Goal: Task Accomplishment & Management: Use online tool/utility

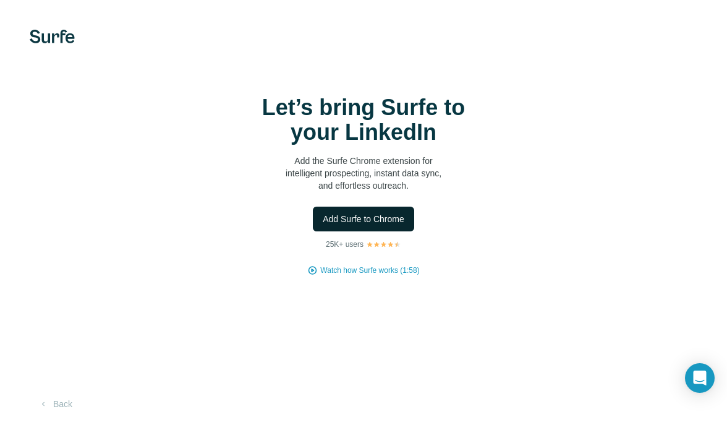
click at [361, 226] on button "Add Surfe to Chrome" at bounding box center [363, 219] width 101 height 25
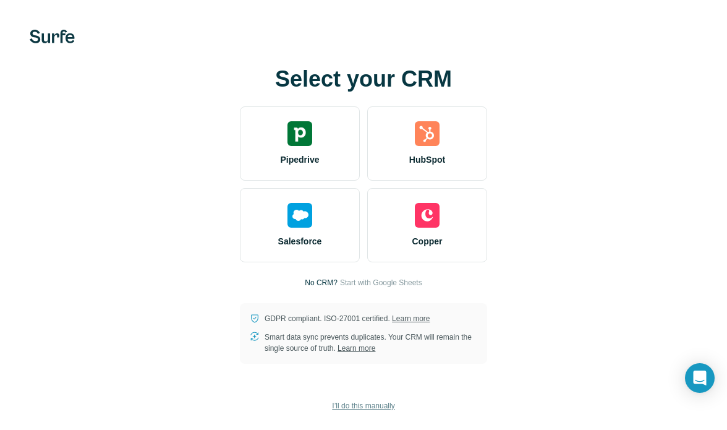
click at [362, 405] on span "I’ll do this manually" at bounding box center [363, 405] width 62 height 11
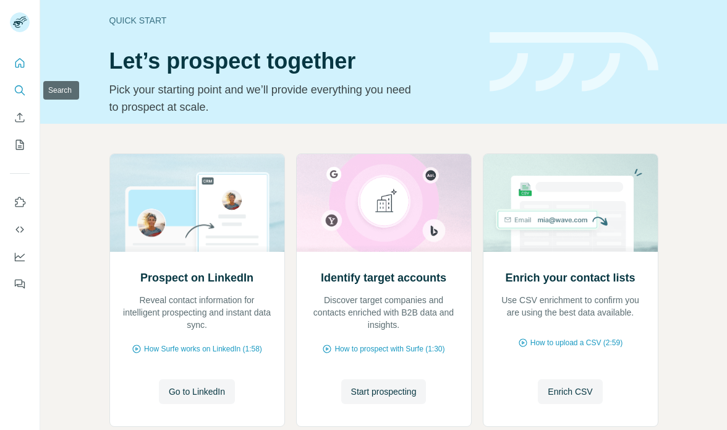
click at [19, 88] on icon "Search" at bounding box center [20, 90] width 12 height 12
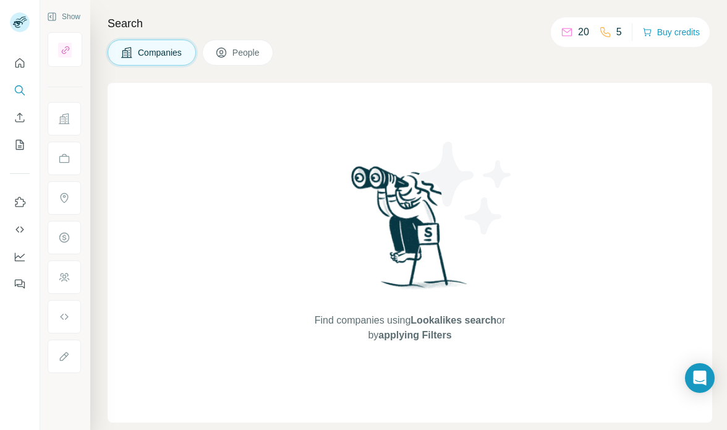
click at [252, 57] on span "People" at bounding box center [247, 52] width 28 height 12
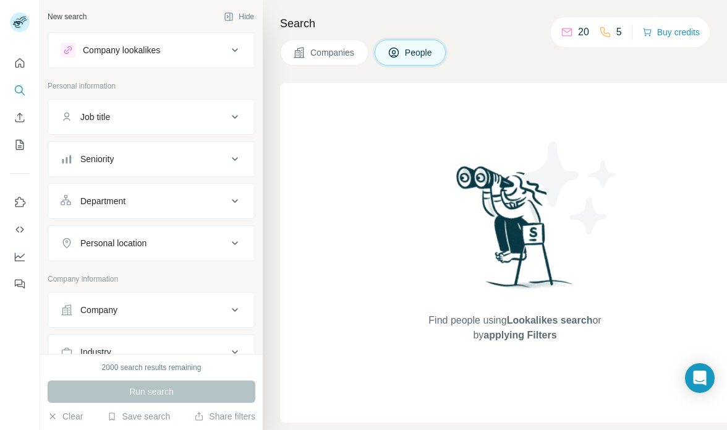
click at [187, 58] on button "Company lookalikes" at bounding box center [151, 50] width 207 height 30
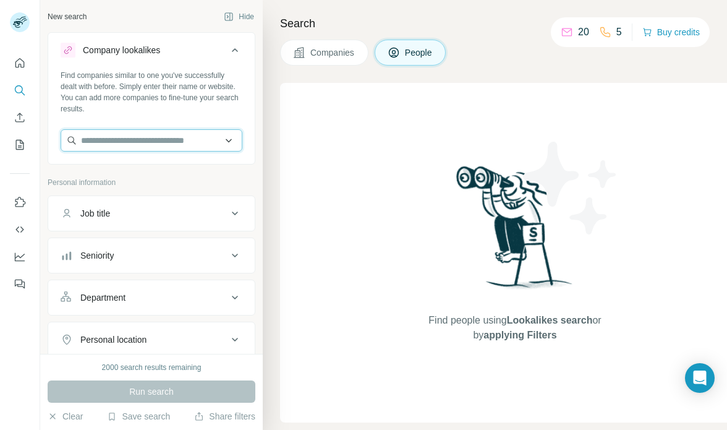
click at [182, 143] on input "text" at bounding box center [152, 140] width 182 height 22
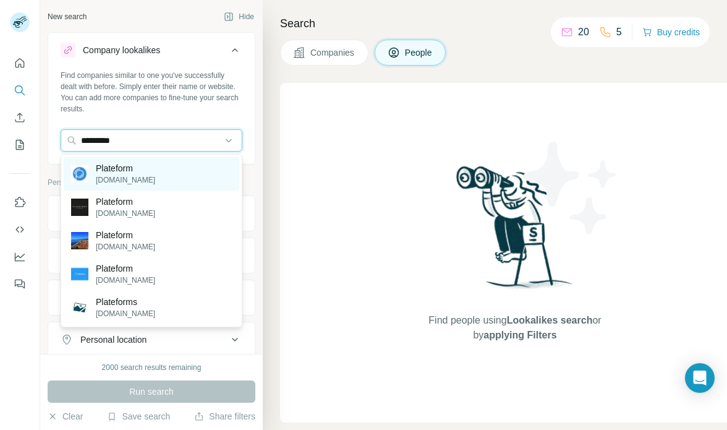
type input "*********"
click at [143, 168] on p "Plateform" at bounding box center [125, 168] width 59 height 12
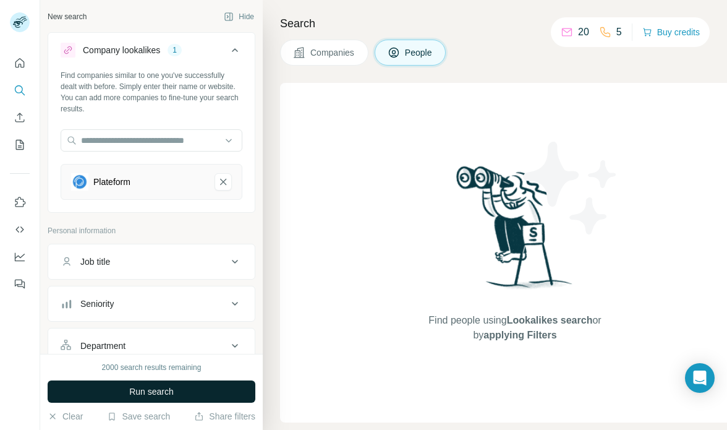
click at [143, 388] on span "Run search" at bounding box center [151, 391] width 45 height 12
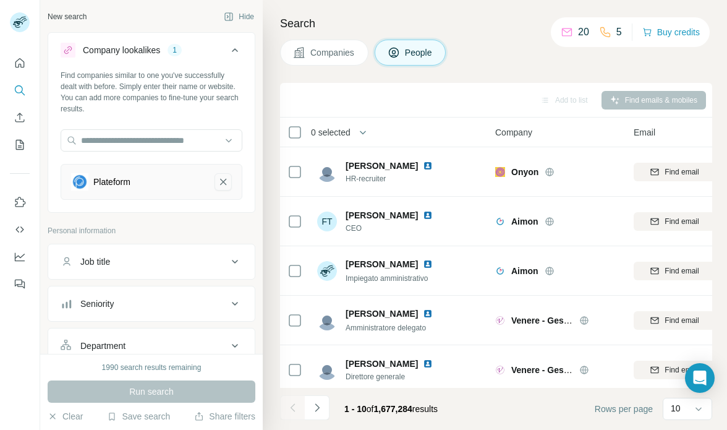
click at [226, 182] on icon "Plateform-remove-button" at bounding box center [223, 182] width 11 height 12
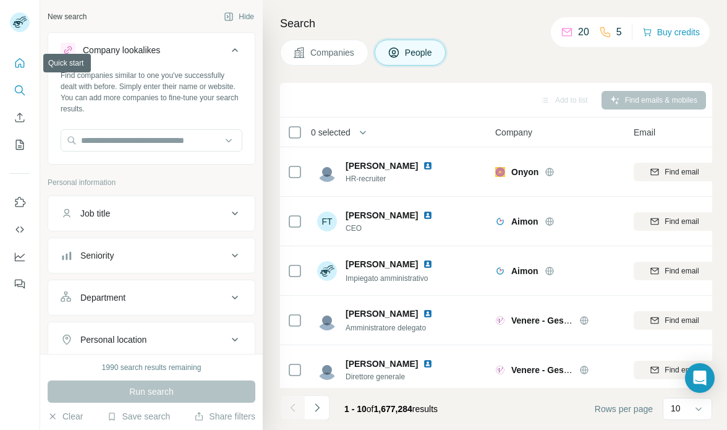
click at [16, 57] on icon "Quick start" at bounding box center [20, 63] width 12 height 12
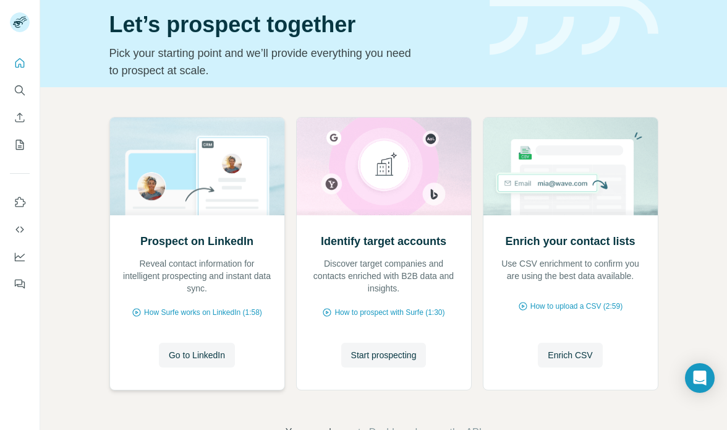
scroll to position [38, 0]
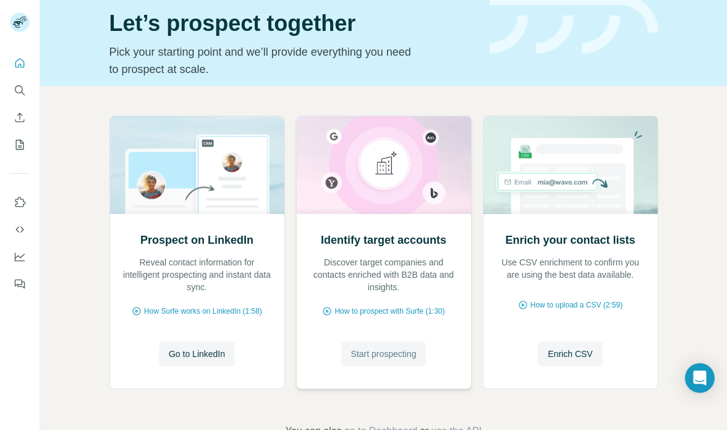
click at [370, 354] on span "Start prospecting" at bounding box center [384, 354] width 66 height 12
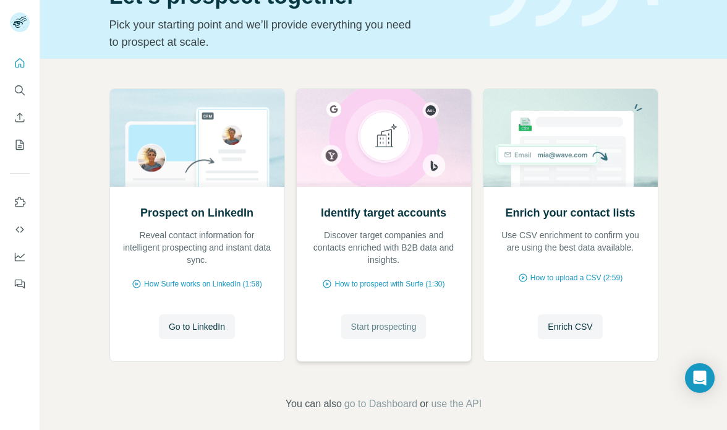
scroll to position [76, 0]
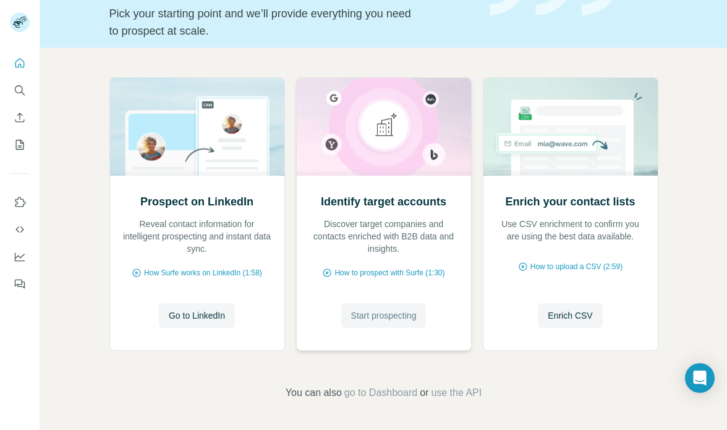
click at [394, 312] on span "Start prospecting" at bounding box center [384, 315] width 66 height 12
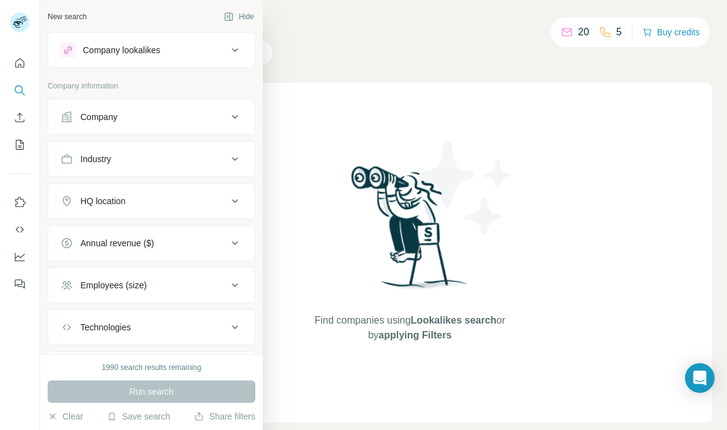
click at [118, 119] on div "Company" at bounding box center [98, 117] width 37 height 12
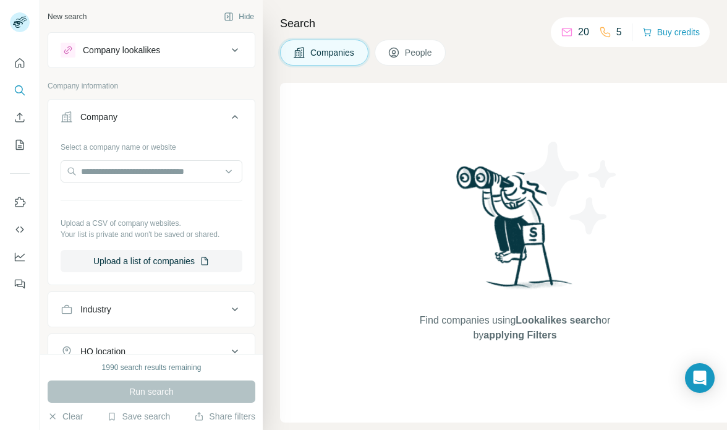
click at [118, 119] on div "Company" at bounding box center [98, 117] width 37 height 12
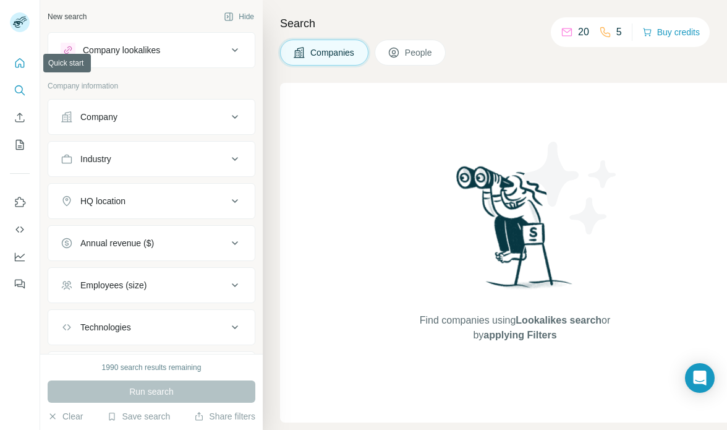
click at [19, 59] on icon "Quick start" at bounding box center [20, 63] width 12 height 12
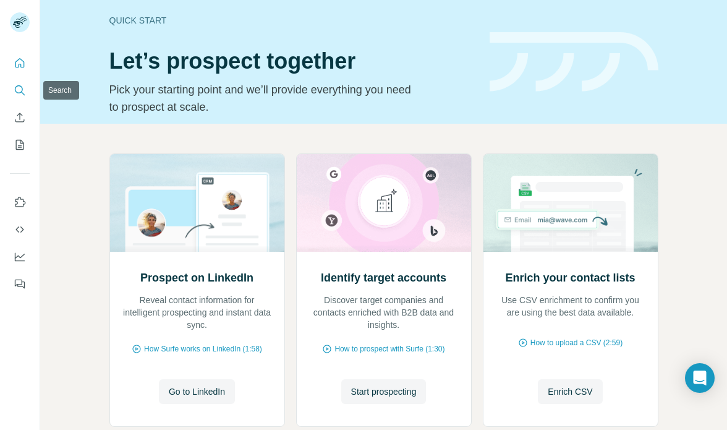
click at [19, 90] on icon "Search" at bounding box center [20, 90] width 12 height 12
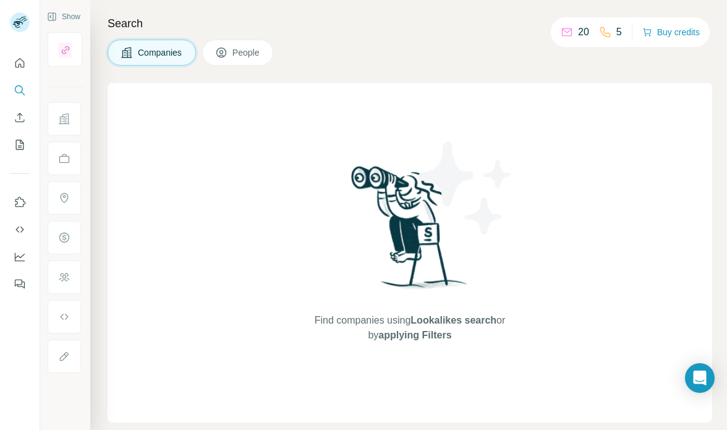
click at [233, 60] on button "People" at bounding box center [238, 53] width 72 height 26
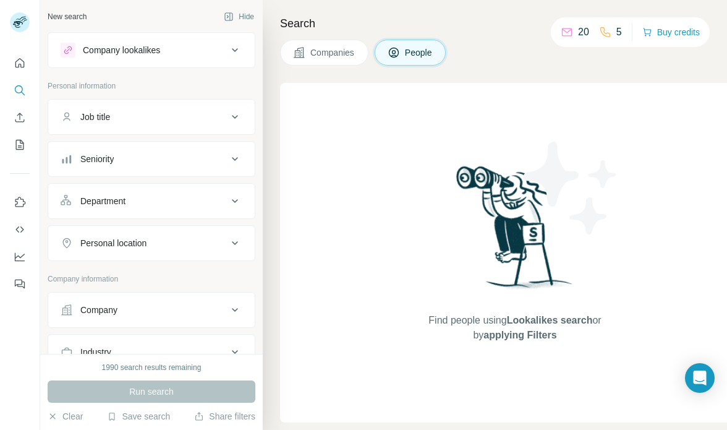
click at [181, 57] on div "Company lookalikes" at bounding box center [144, 50] width 167 height 15
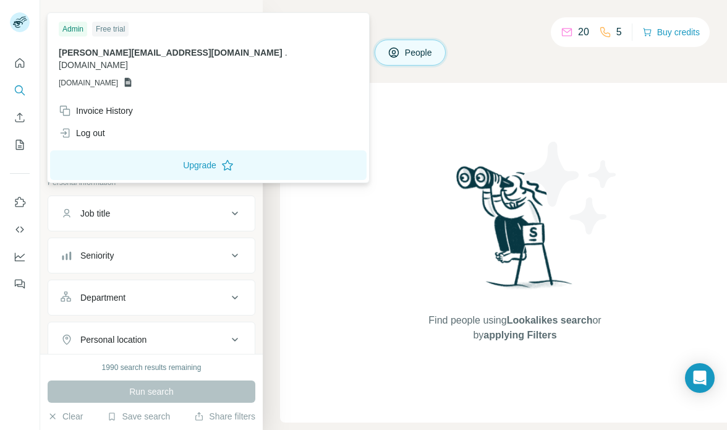
click at [20, 25] on rect at bounding box center [20, 22] width 20 height 20
click at [17, 59] on icon "Quick start" at bounding box center [20, 63] width 12 height 12
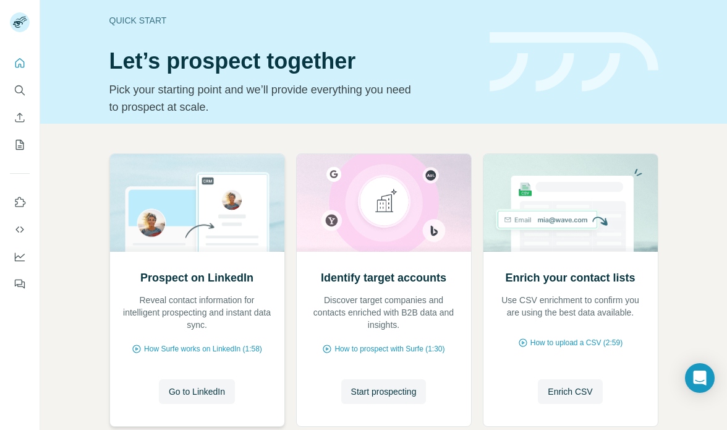
scroll to position [76, 0]
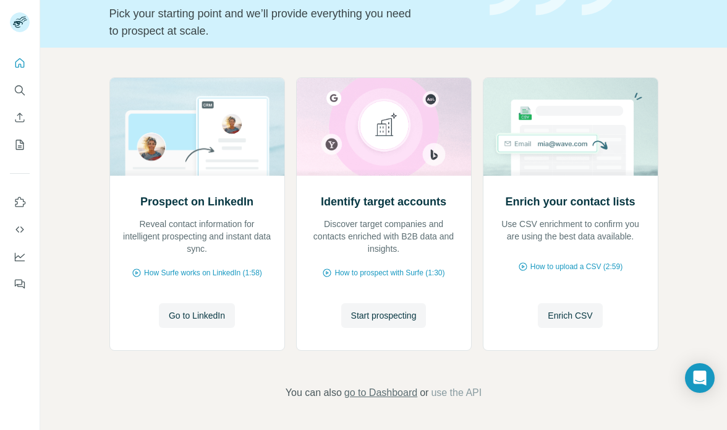
click at [381, 388] on span "go to Dashboard" at bounding box center [381, 392] width 73 height 15
click at [382, 319] on span "Start prospecting" at bounding box center [384, 315] width 66 height 12
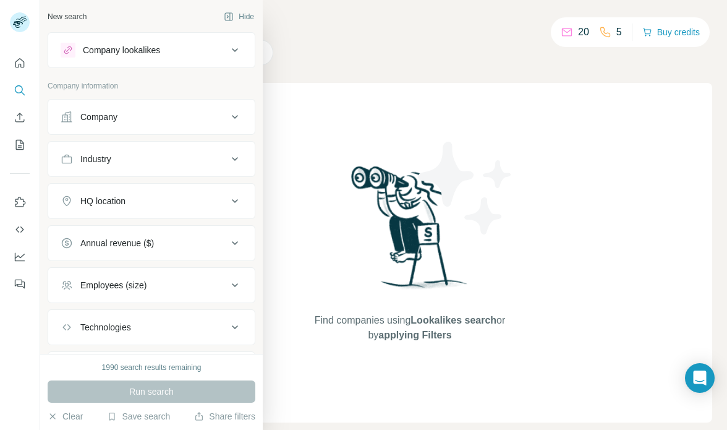
click at [108, 116] on div "Company" at bounding box center [98, 117] width 37 height 12
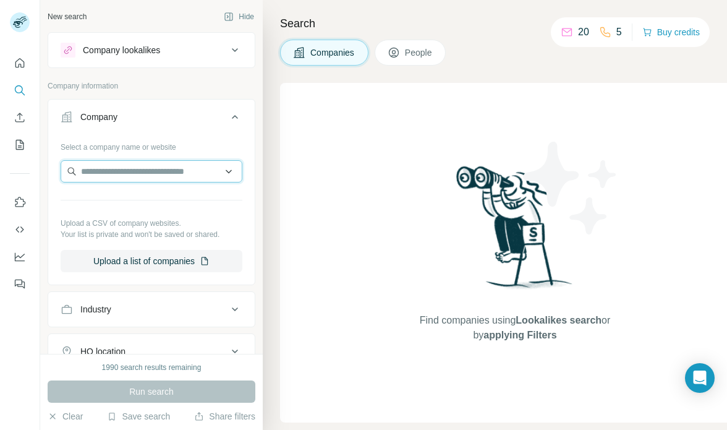
click at [116, 173] on input "text" at bounding box center [152, 171] width 182 height 22
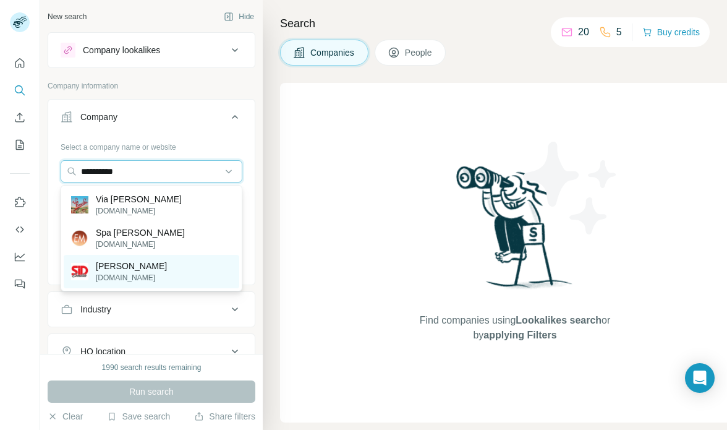
type input "**********"
click at [148, 265] on p "SID Emilia Zucchetti" at bounding box center [131, 266] width 71 height 12
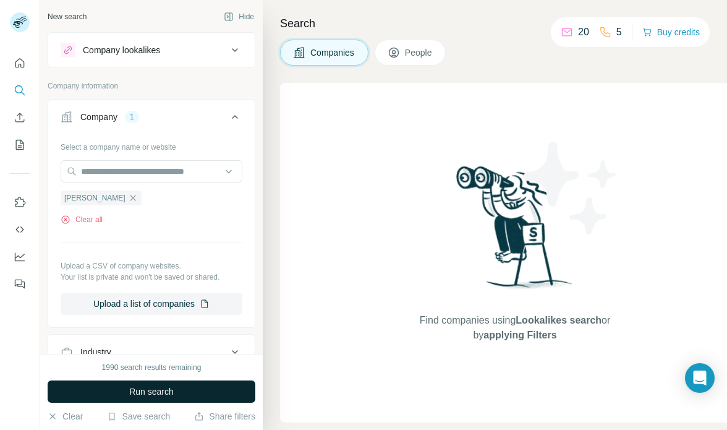
click at [155, 386] on span "Run search" at bounding box center [151, 391] width 45 height 12
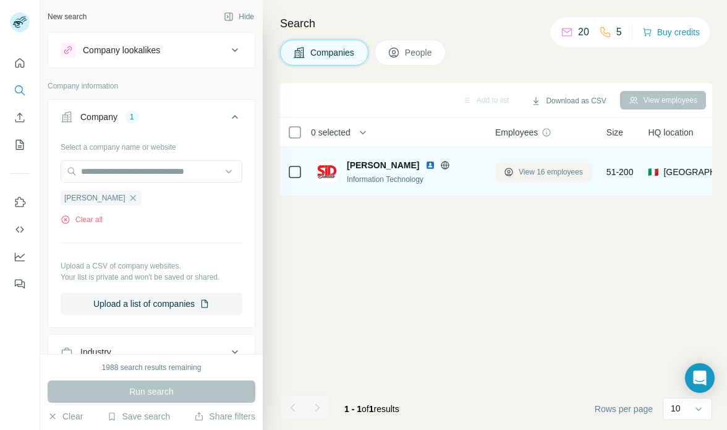
click at [573, 176] on span "View 16 employees" at bounding box center [551, 171] width 64 height 11
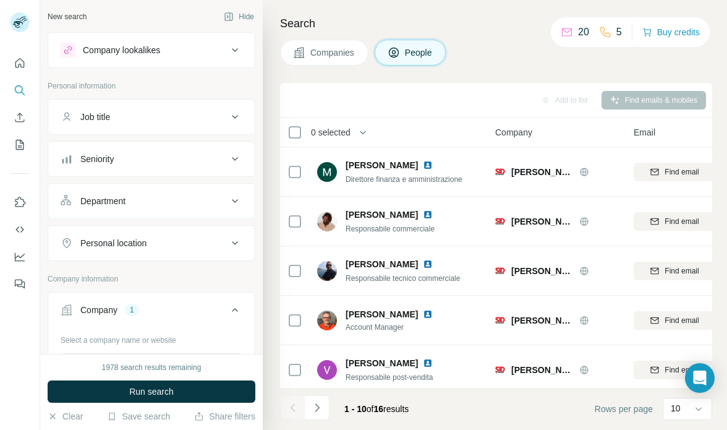
scroll to position [91, 0]
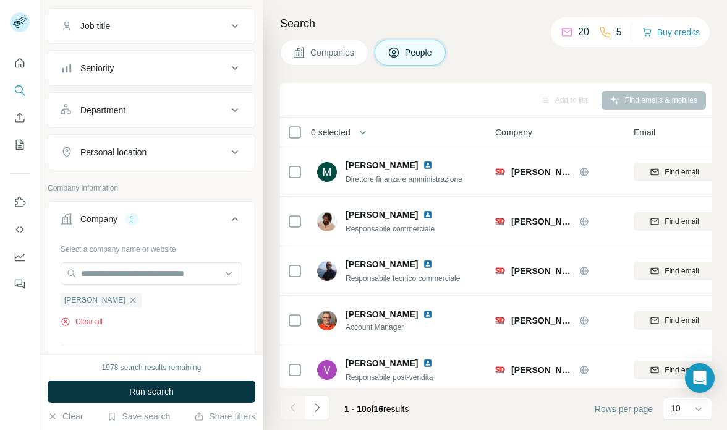
click at [96, 322] on button "Clear all" at bounding box center [82, 321] width 42 height 11
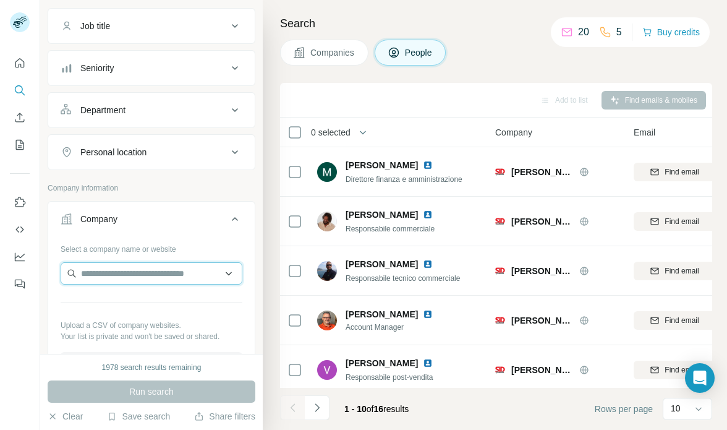
click at [122, 270] on input "text" at bounding box center [152, 273] width 182 height 22
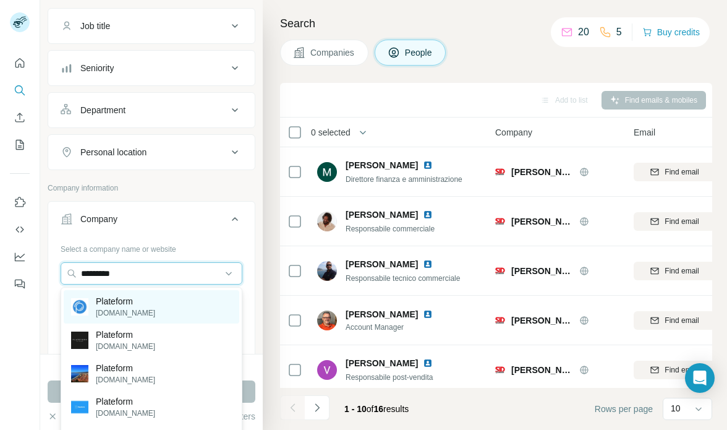
type input "*********"
click at [124, 299] on p "Plateform" at bounding box center [125, 301] width 59 height 12
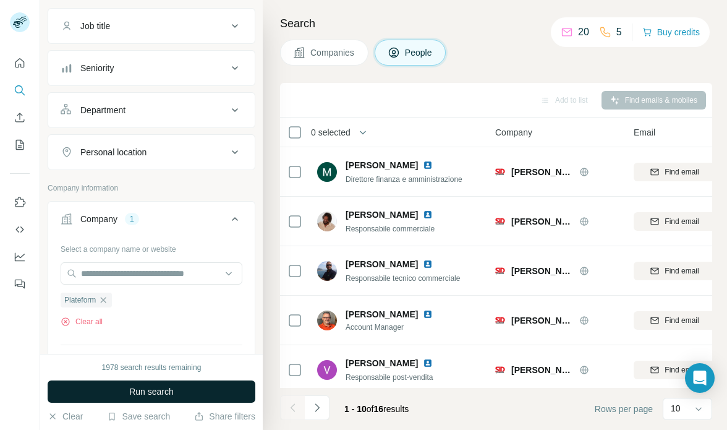
click at [157, 387] on span "Run search" at bounding box center [151, 391] width 45 height 12
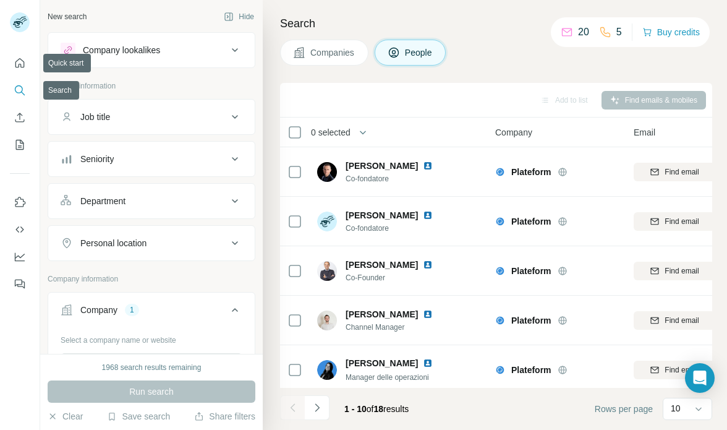
click at [24, 83] on button "Search" at bounding box center [20, 90] width 20 height 22
click at [21, 90] on icon "Search" at bounding box center [20, 90] width 12 height 12
click at [23, 61] on icon "Quick start" at bounding box center [20, 63] width 12 height 12
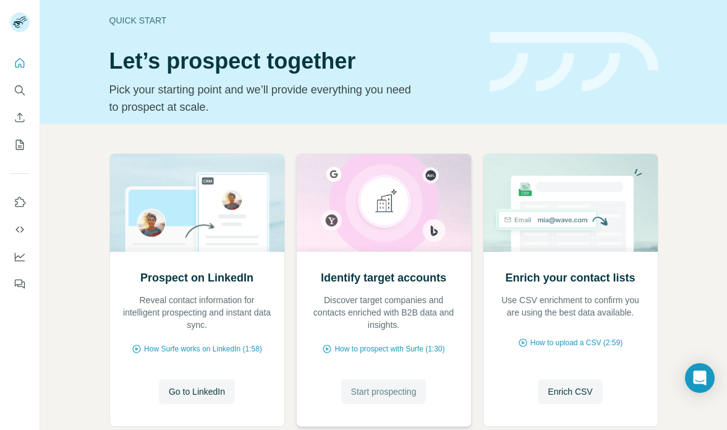
click at [387, 396] on span "Start prospecting" at bounding box center [384, 391] width 66 height 12
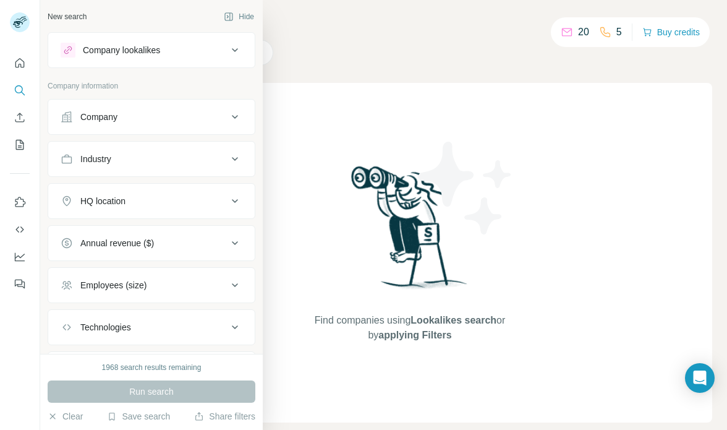
click at [107, 48] on div "Company lookalikes" at bounding box center [121, 50] width 77 height 12
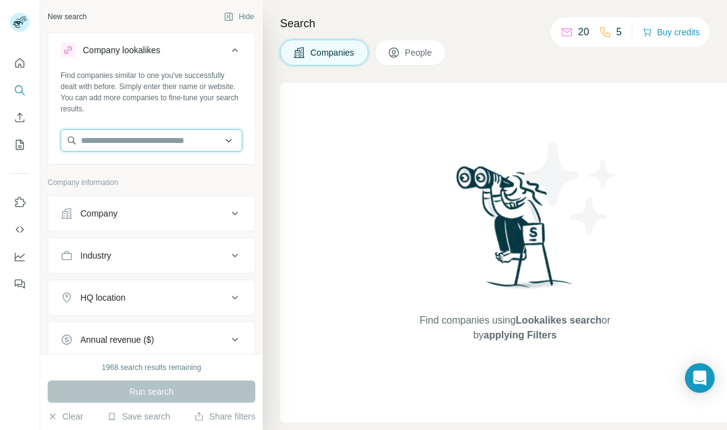
click at [141, 142] on input "text" at bounding box center [152, 140] width 182 height 22
type input "********"
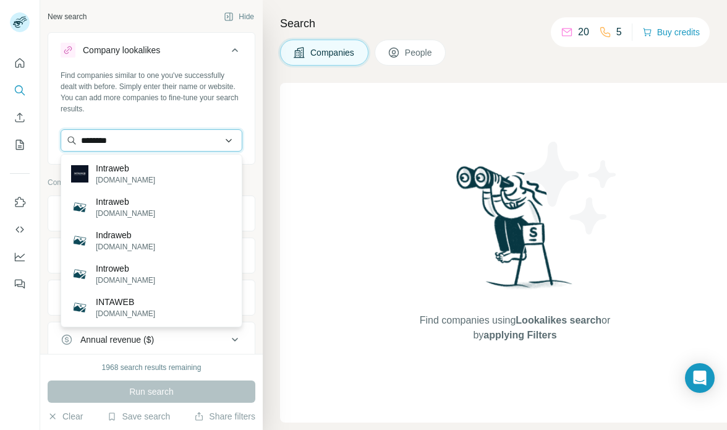
click at [126, 138] on input "********" at bounding box center [152, 140] width 182 height 22
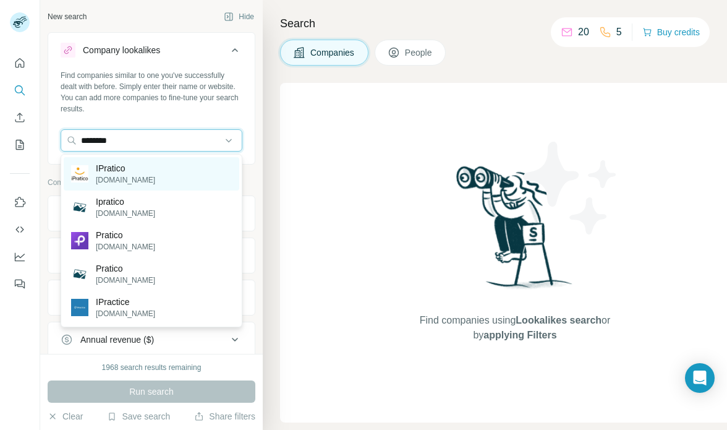
type input "********"
click at [137, 173] on p "IPratico" at bounding box center [125, 168] width 59 height 12
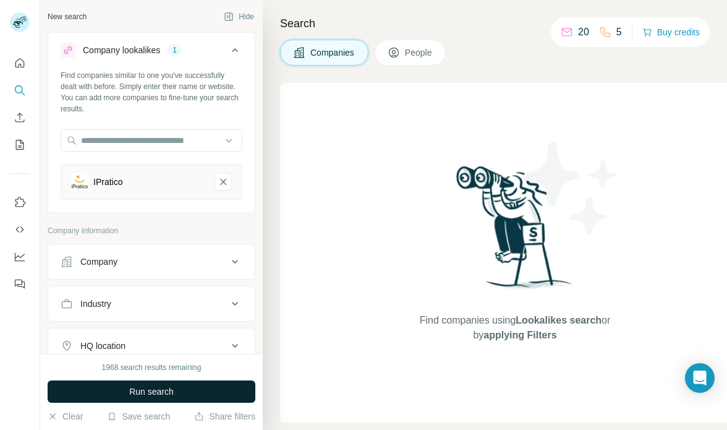
click at [149, 395] on span "Run search" at bounding box center [151, 391] width 45 height 12
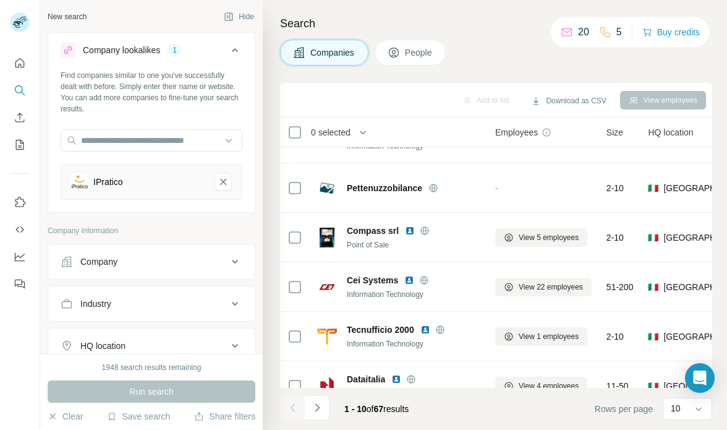
scroll to position [254, 0]
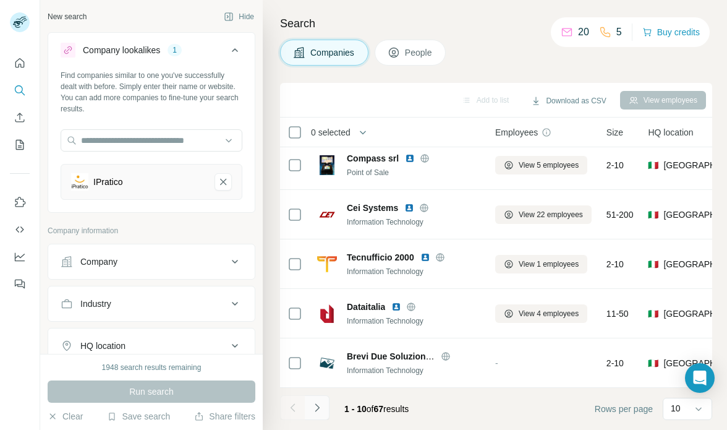
click at [313, 407] on icon "Navigate to next page" at bounding box center [317, 407] width 12 height 12
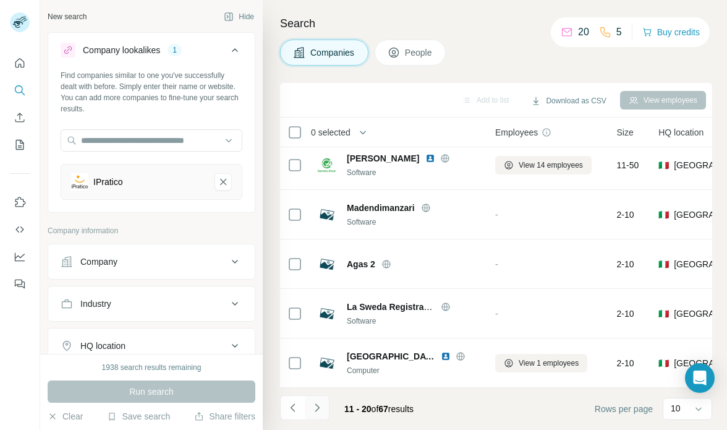
click at [322, 406] on icon "Navigate to next page" at bounding box center [317, 407] width 12 height 12
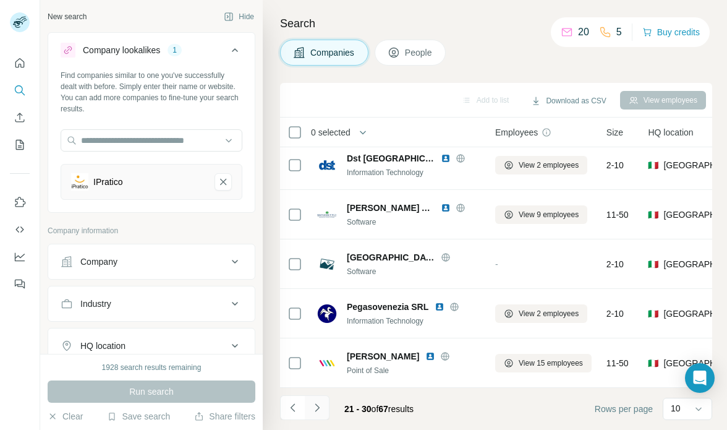
click at [319, 407] on icon "Navigate to next page" at bounding box center [317, 407] width 4 height 8
